Goal: Information Seeking & Learning: Compare options

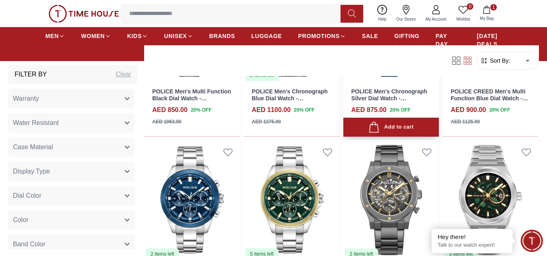
scroll to position [491, 0]
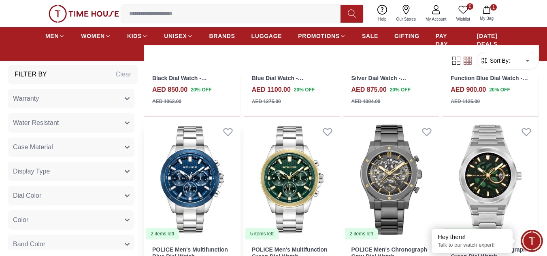
click at [188, 185] on img at bounding box center [192, 180] width 96 height 121
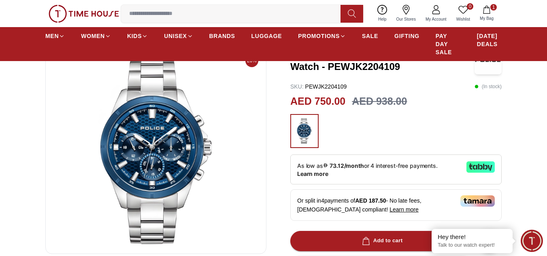
scroll to position [40, 0]
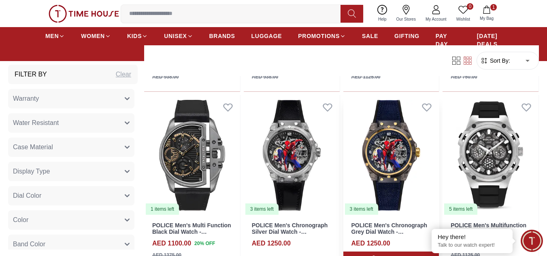
scroll to position [694, 0]
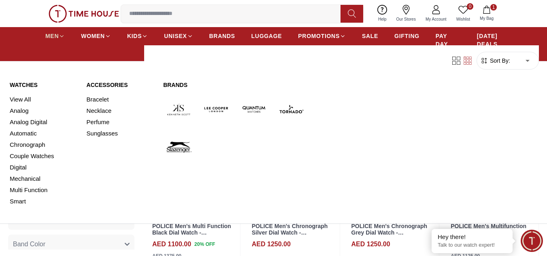
click at [48, 34] on span "MEN" at bounding box center [51, 36] width 13 height 8
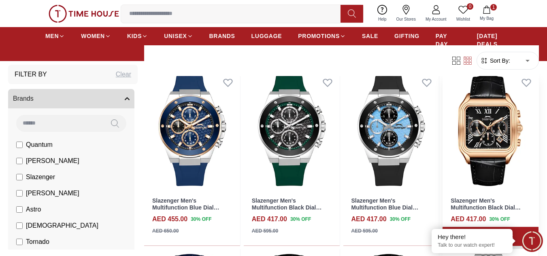
scroll to position [243, 0]
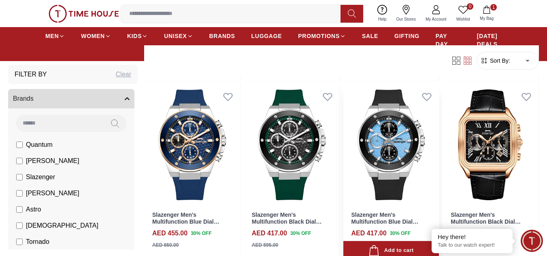
click at [398, 145] on img at bounding box center [391, 145] width 96 height 121
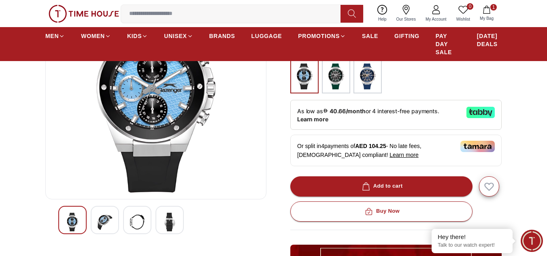
scroll to position [243, 0]
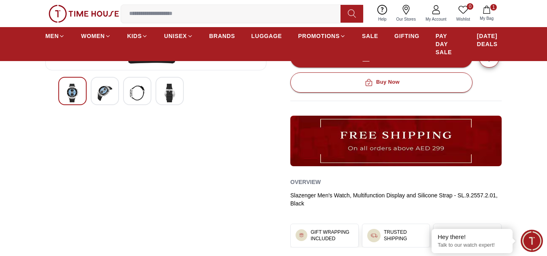
click at [148, 91] on div at bounding box center [137, 91] width 28 height 28
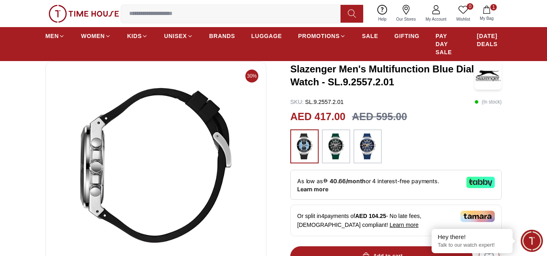
scroll to position [40, 0]
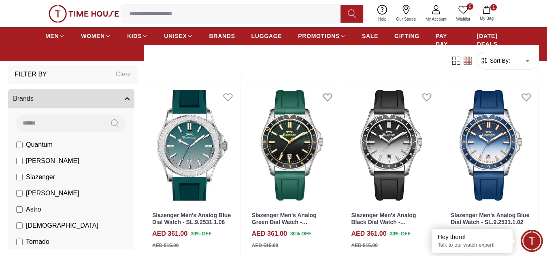
scroll to position [810, 0]
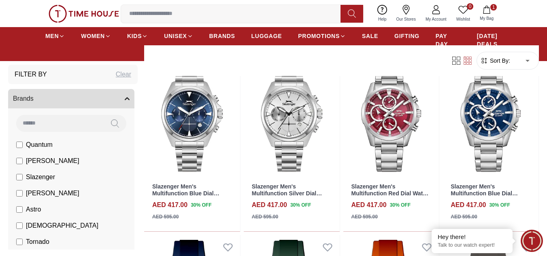
scroll to position [972, 0]
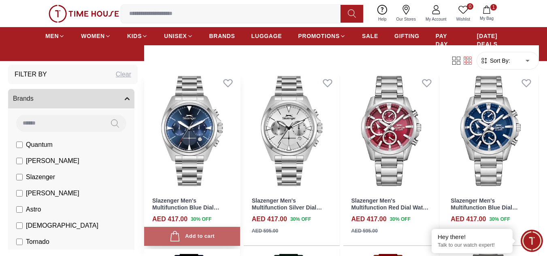
click at [204, 238] on div "Add to cart" at bounding box center [192, 236] width 45 height 11
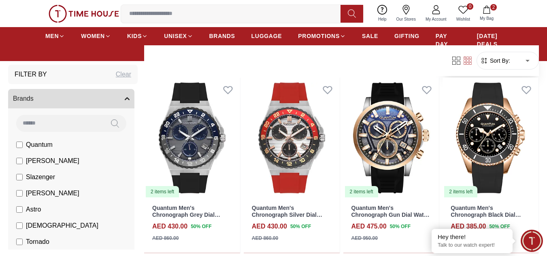
scroll to position [1336, 0]
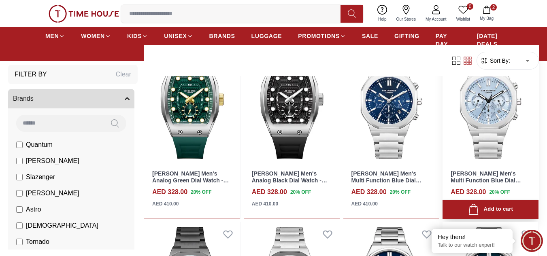
scroll to position [1903, 0]
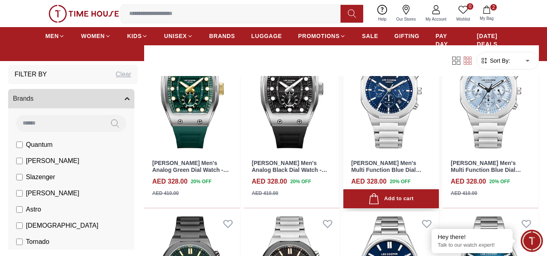
click at [394, 192] on button "Add to cart" at bounding box center [391, 198] width 96 height 19
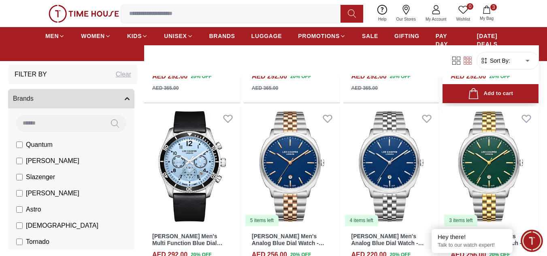
scroll to position [2550, 0]
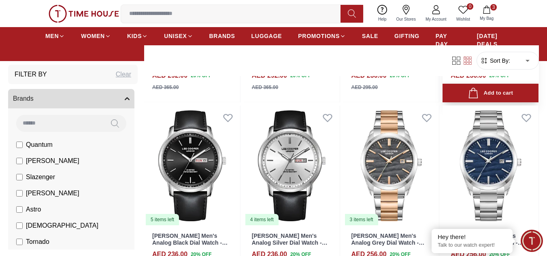
scroll to position [3441, 0]
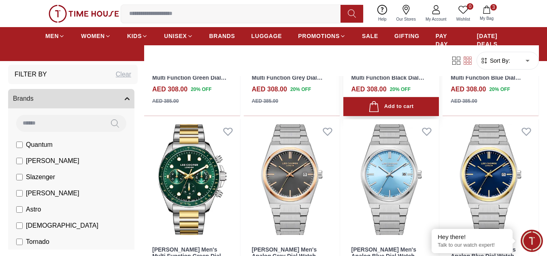
scroll to position [4331, 0]
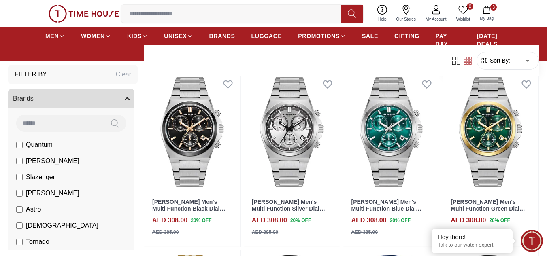
scroll to position [4736, 0]
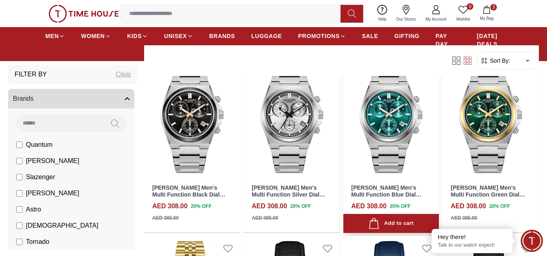
click at [376, 129] on img at bounding box center [391, 118] width 96 height 121
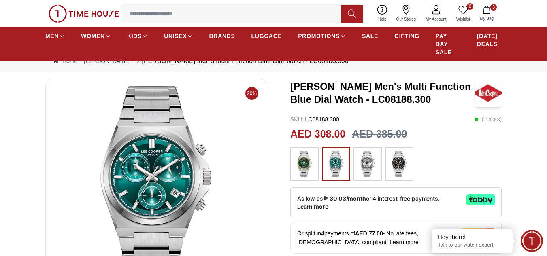
scroll to position [40, 0]
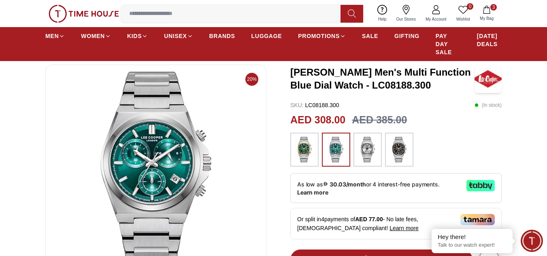
click at [337, 150] on img at bounding box center [336, 150] width 20 height 26
click at [307, 153] on img at bounding box center [304, 150] width 20 height 26
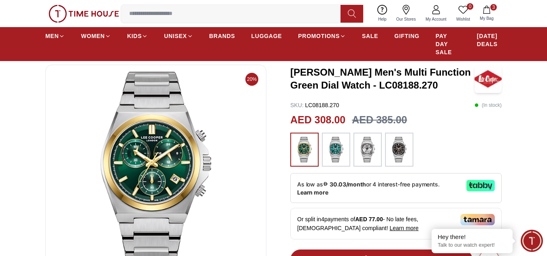
click at [369, 147] on img at bounding box center [367, 150] width 20 height 26
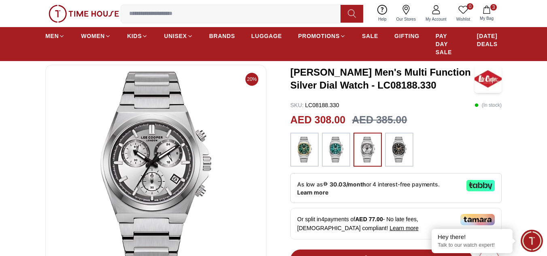
click at [403, 146] on img at bounding box center [399, 150] width 20 height 26
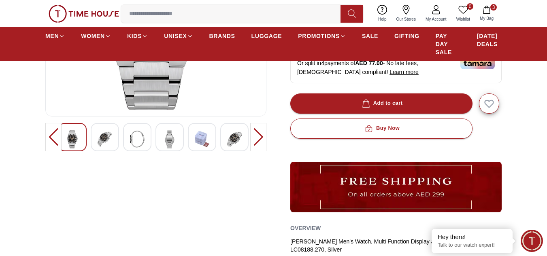
scroll to position [202, 0]
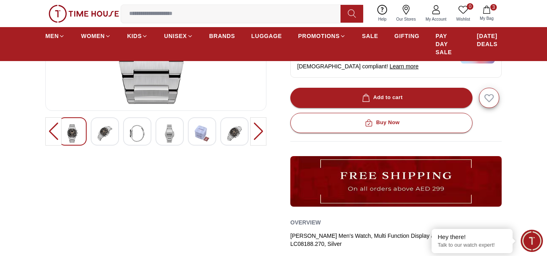
click at [142, 133] on img at bounding box center [137, 133] width 15 height 19
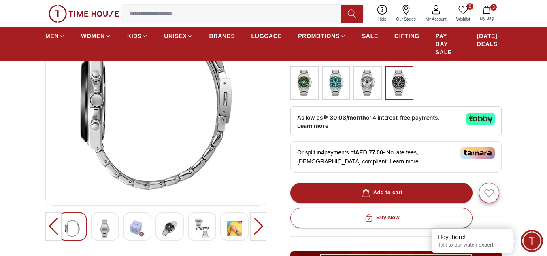
scroll to position [0, 0]
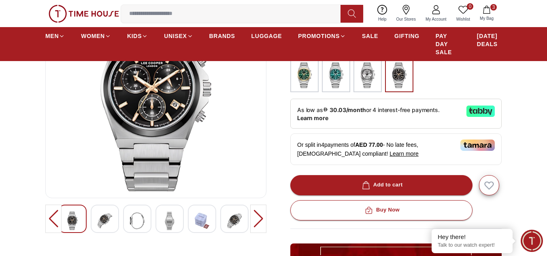
scroll to position [121, 0]
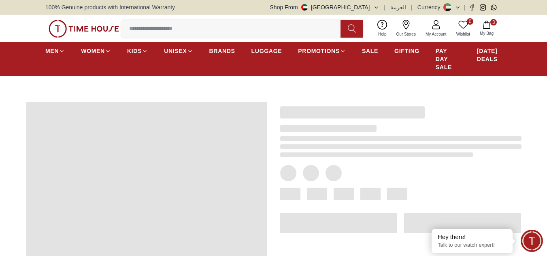
scroll to position [40, 0]
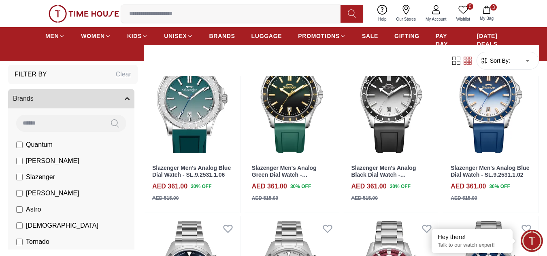
scroll to position [5579, 0]
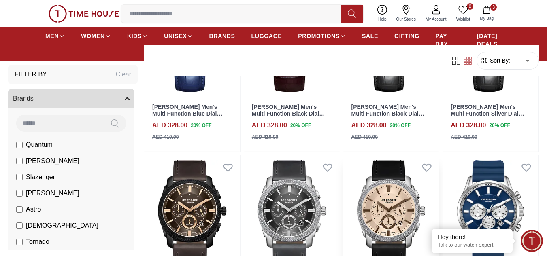
scroll to position [5215, 0]
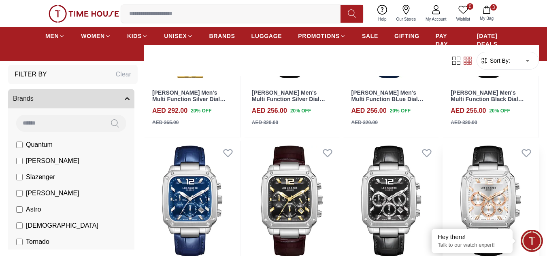
scroll to position [4972, 0]
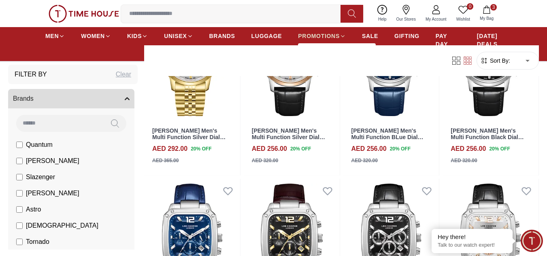
click at [332, 38] on span "PROMOTIONS" at bounding box center [319, 36] width 42 height 8
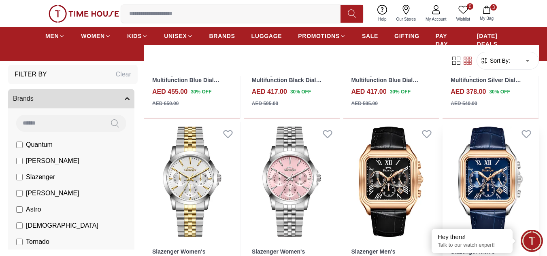
scroll to position [445, 0]
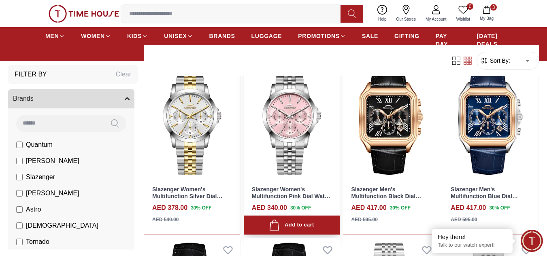
click at [295, 123] on img at bounding box center [292, 120] width 96 height 121
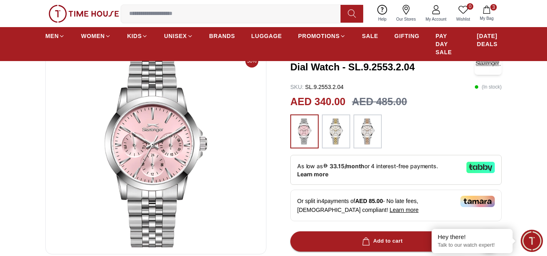
scroll to position [40, 0]
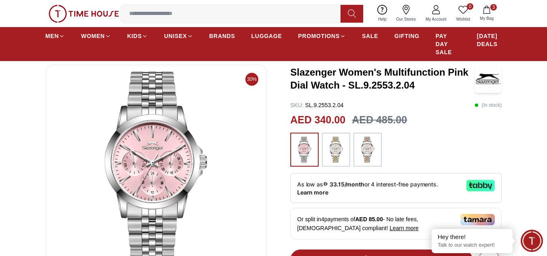
click at [333, 154] on img at bounding box center [336, 150] width 20 height 26
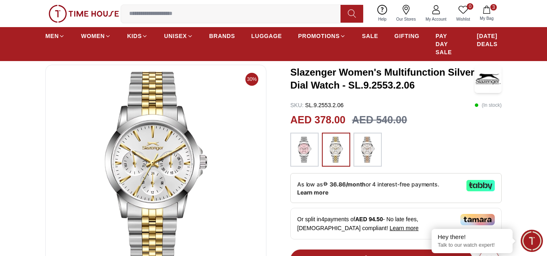
click at [371, 153] on img at bounding box center [367, 150] width 20 height 26
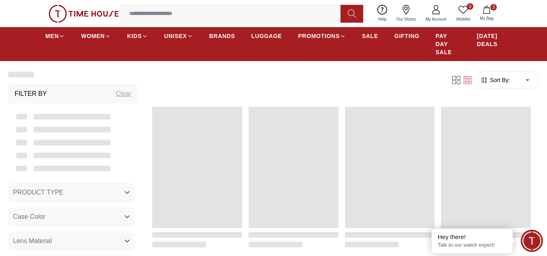
scroll to position [445, 0]
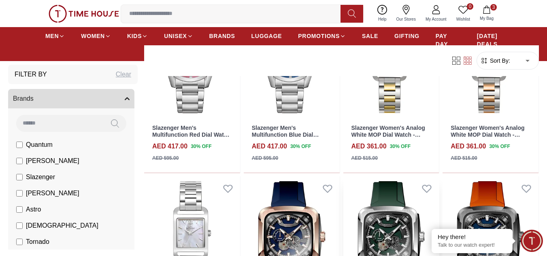
scroll to position [1498, 0]
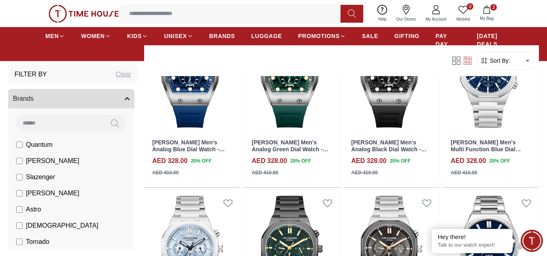
scroll to position [2510, 0]
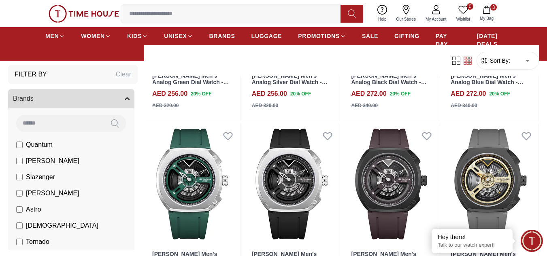
scroll to position [3441, 0]
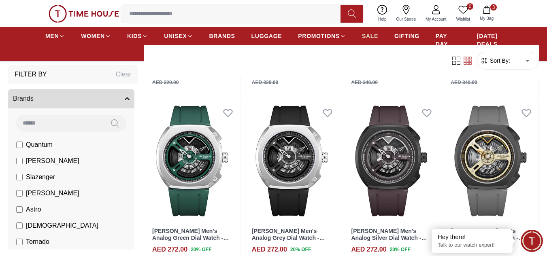
click at [371, 38] on span "SALE" at bounding box center [370, 36] width 16 height 8
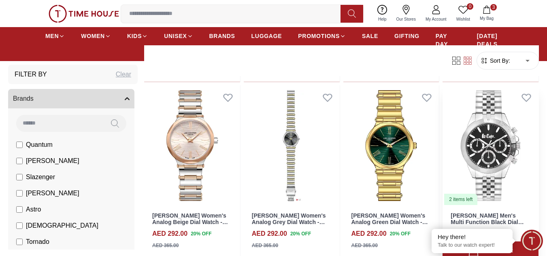
scroll to position [405, 0]
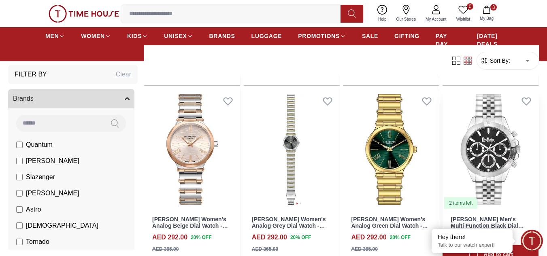
click at [494, 142] on img at bounding box center [490, 149] width 96 height 121
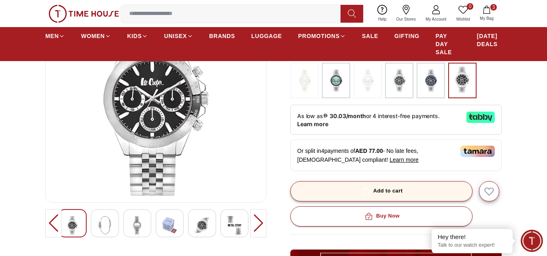
scroll to position [121, 0]
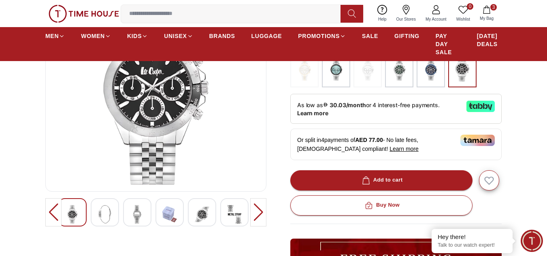
click at [204, 217] on img at bounding box center [202, 214] width 15 height 19
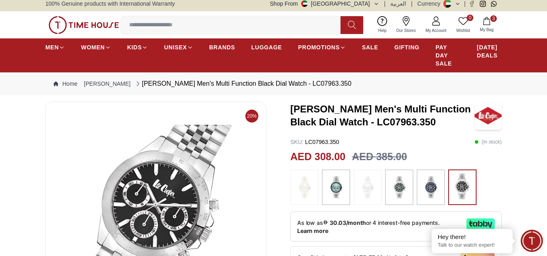
scroll to position [0, 0]
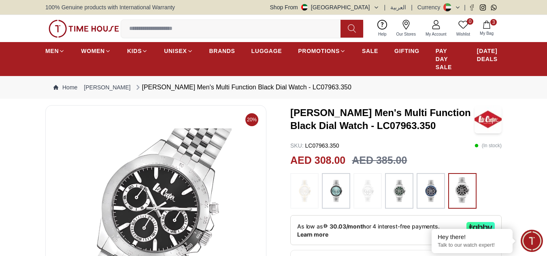
click at [434, 191] on img at bounding box center [431, 191] width 20 height 28
